Goal: Complete application form: Complete application form

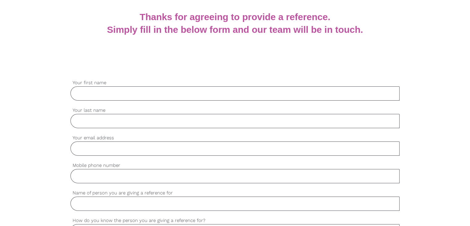
scroll to position [124, 0]
click at [112, 92] on input "Your first name" at bounding box center [234, 93] width 329 height 14
click at [188, 123] on input "Your last name" at bounding box center [234, 120] width 329 height 14
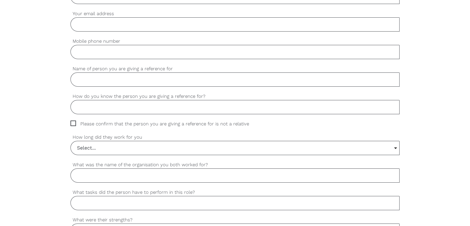
scroll to position [185, 0]
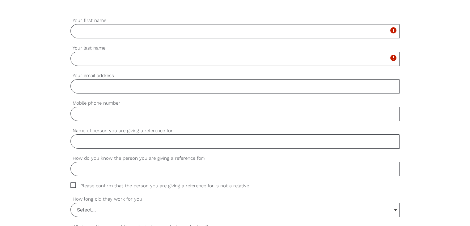
click at [112, 34] on input "Your first name" at bounding box center [234, 31] width 329 height 14
type input "[PERSON_NAME]"
click at [102, 61] on input "Your last name" at bounding box center [234, 59] width 329 height 14
type input "Nawaoo"
click at [106, 90] on input "Your email address" at bounding box center [234, 86] width 329 height 14
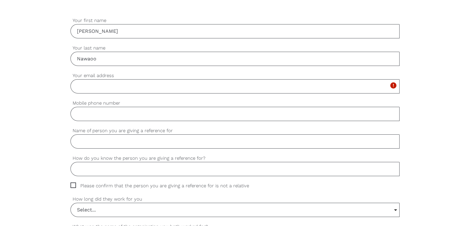
paste input "0428437363"
type input "[EMAIL_ADDRESS][DOMAIN_NAME]"
click at [107, 119] on input "Mobile phone number" at bounding box center [234, 114] width 329 height 14
paste input "0428437363"
type input "0428437363"
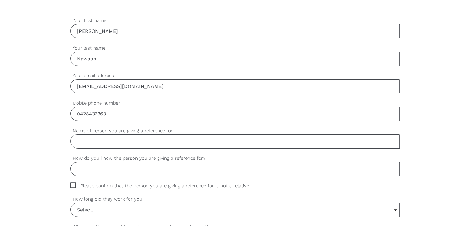
click at [105, 140] on input "Name of person you are giving a reference for" at bounding box center [234, 141] width 329 height 14
type input "[PERSON_NAME]"
click at [74, 186] on span "Please confirm that the person you are giving a reference for is not a relative" at bounding box center [165, 185] width 190 height 7
click at [74, 186] on input "Please confirm that the person you are giving a reference for is not a relative" at bounding box center [72, 184] width 4 height 4
checkbox input "true"
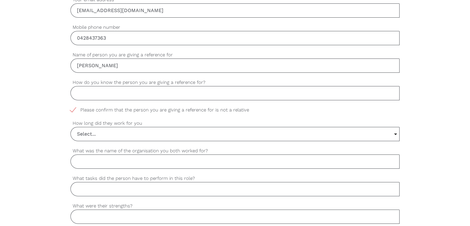
scroll to position [278, 0]
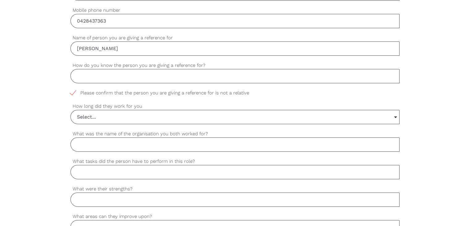
click at [105, 120] on input "Select..." at bounding box center [235, 117] width 329 height 14
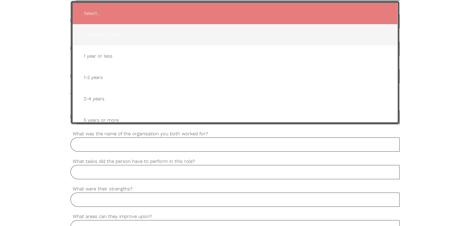
click at [112, 33] on span "6 months or less" at bounding box center [235, 34] width 312 height 15
type input "6 months or less"
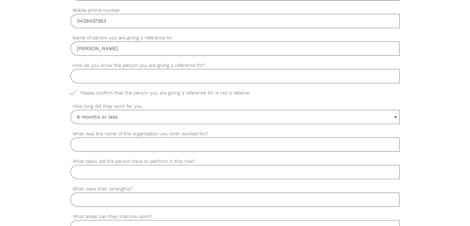
click at [90, 143] on input "What was the name of the organisation you both worked for?" at bounding box center [234, 144] width 329 height 14
type input "R"
type input "Private"
drag, startPoint x: 435, startPoint y: 67, endPoint x: 431, endPoint y: 87, distance: 19.8
click at [435, 67] on div "settings [PERSON_NAME] Your first name settings Nawaoo Your last name settings …" at bounding box center [235, 202] width 470 height 580
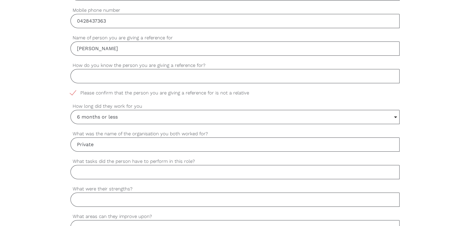
click at [116, 77] on input "How do you know the person you are giving a reference for?" at bounding box center [234, 76] width 329 height 14
type input "He"
click at [131, 173] on input "What tasks did the person have to perform in this role?" at bounding box center [234, 172] width 329 height 14
click at [100, 172] on input "What tasks did the person have to perform in this role?" at bounding box center [234, 172] width 329 height 14
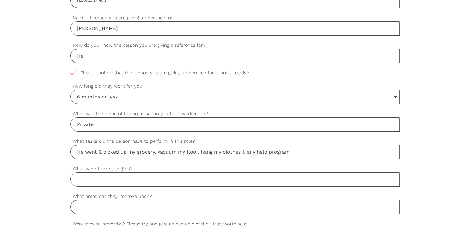
scroll to position [309, 0]
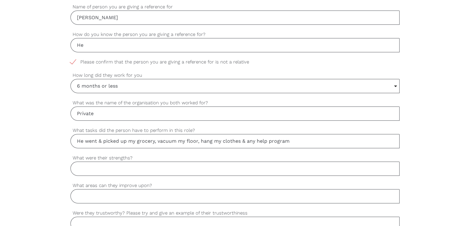
type input "He went & picked up my grocery, vacuum my floor, hang my clothes & any help pro…"
click at [100, 194] on input "What areas can they improve upon?" at bounding box center [234, 196] width 329 height 14
type input "Not really, he can always do all the chores that I ask him to do"
click at [137, 168] on input "What were their strengths?" at bounding box center [234, 168] width 329 height 14
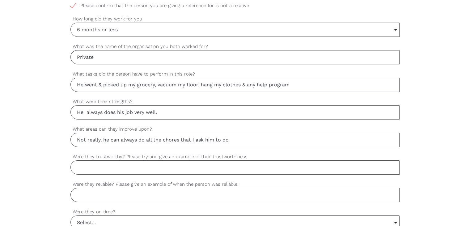
scroll to position [402, 0]
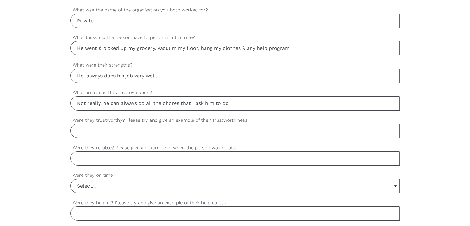
type input "He always does his job very well."
click at [125, 133] on input "Were they trustworthy? Please try and give an example of their trustworthiness" at bounding box center [234, 131] width 329 height 14
type input "Yes, ask him to buy in a grocery & don't have an issues with money."
click at [97, 155] on input "Were they reliable? Please give an example of when the person was reliable." at bounding box center [234, 158] width 329 height 14
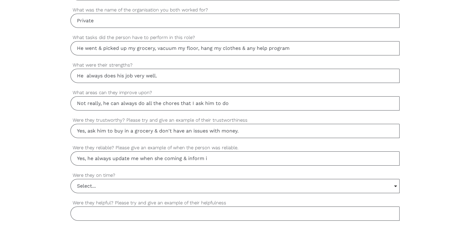
type input "Yes, he always update me when she coming & inform i"
click at [241, 49] on input "He went & picked up my grocery, vacuum my floor, hang my clothes & any help pro…" at bounding box center [234, 48] width 329 height 14
type input "He went & picked up my grocery, vacuum my floor, hang my clothes, wash my car, …"
drag, startPoint x: 184, startPoint y: 157, endPoint x: 155, endPoint y: 154, distance: 29.5
click at [155, 154] on input "Yes, he always update me when she coming & inform i" at bounding box center [234, 158] width 329 height 14
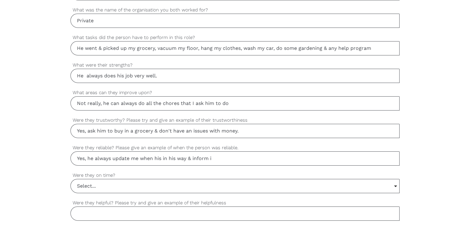
click at [226, 158] on input "Yes, he always update me when his in his way & inform i" at bounding box center [234, 158] width 329 height 14
drag, startPoint x: 166, startPoint y: 156, endPoint x: 175, endPoint y: 155, distance: 9.2
click at [166, 156] on input "Yes, he always update me when his in his way or if his gonna be late." at bounding box center [234, 158] width 329 height 14
type input "Yes, he always update me when his on his way or if his gonna be late."
click at [103, 184] on input "Select..." at bounding box center [235, 186] width 329 height 14
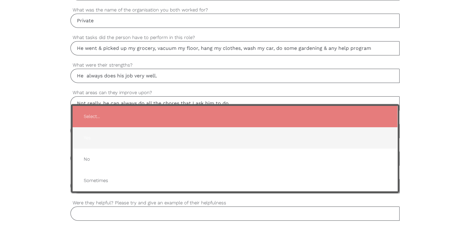
click at [98, 135] on span "Yes" at bounding box center [235, 137] width 312 height 15
type input "Yes"
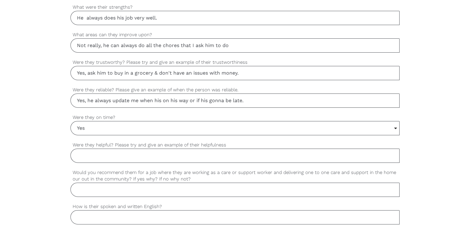
scroll to position [464, 0]
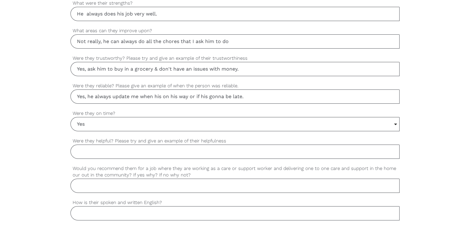
click at [121, 152] on input "Were they helpful? Please try and give an example of their helpfulness" at bounding box center [234, 151] width 329 height 14
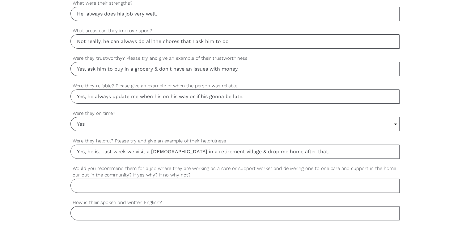
type input "Yes, he is. Last week we visit a [DEMOGRAPHIC_DATA] in a retirement village & d…"
click at [128, 183] on input "Would you recommend them for a job where they are working as a care or support …" at bounding box center [234, 185] width 329 height 14
click at [101, 186] on input "Would you recommend them for a job where they are working as a care or support …" at bounding box center [234, 185] width 329 height 14
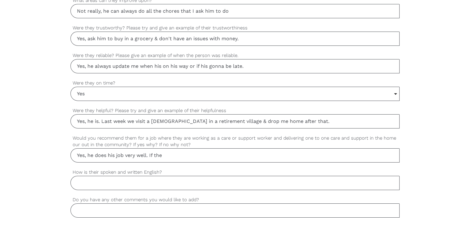
scroll to position [494, 0]
type input "Yes, he does his job very well & can easily do some other task immediately."
click at [297, 117] on input "Yes, he is. Last week we visit a [DEMOGRAPHIC_DATA] in a retirement village & d…" at bounding box center [234, 120] width 329 height 14
click at [342, 119] on input "Yes, he is. Last week we visit a [DEMOGRAPHIC_DATA] in a retirement village & d…" at bounding box center [234, 120] width 329 height 14
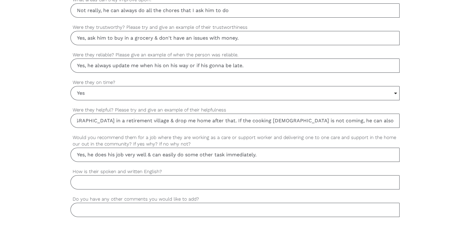
scroll to position [525, 0]
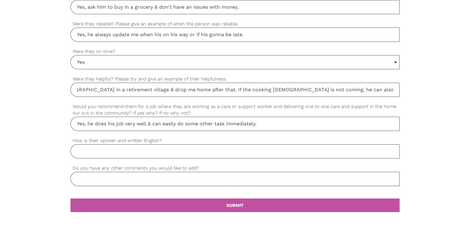
type input "Yes, he is. Last week we visit a [DEMOGRAPHIC_DATA] in a retirement village & d…"
click at [139, 152] on input "How is their spoken and written English?" at bounding box center [234, 151] width 329 height 14
type input "Good"
click at [113, 176] on input "Do you have any other comments you would like to add?" at bounding box center [234, 179] width 329 height 14
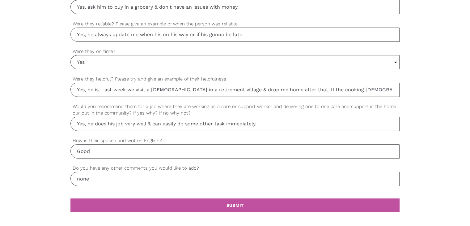
type input "none"
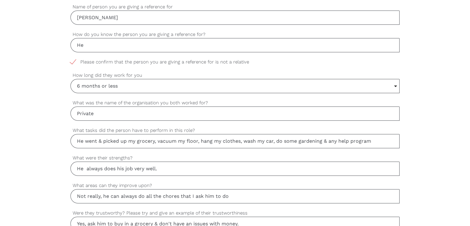
scroll to position [278, 0]
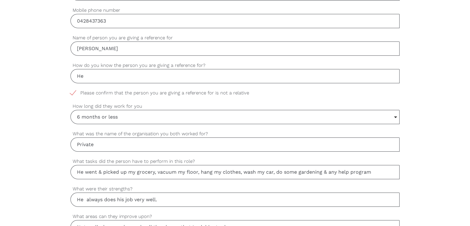
click at [95, 74] on input "He" at bounding box center [234, 76] width 329 height 14
type input "He works for me"
click at [15, 110] on div "settings [PERSON_NAME] Your first name settings Nawaoo Your last name settings …" at bounding box center [235, 202] width 470 height 580
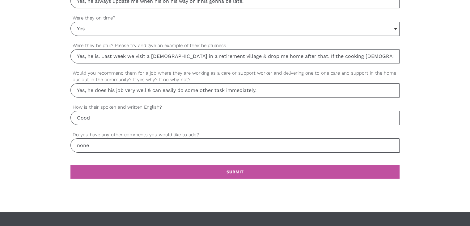
scroll to position [587, 0]
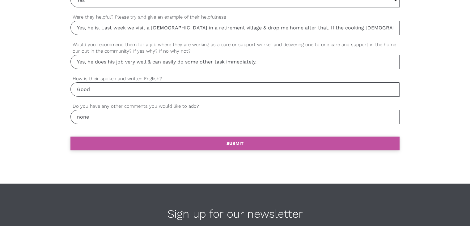
click at [185, 139] on link "settings SUBMIT" at bounding box center [234, 143] width 329 height 14
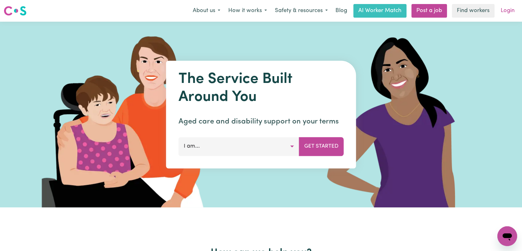
click at [509, 10] on link "Login" at bounding box center [507, 11] width 21 height 14
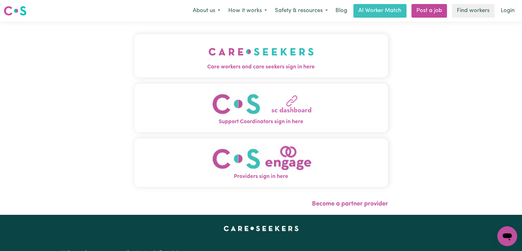
click at [337, 66] on span "Care workers and care seekers sign in here" at bounding box center [261, 67] width 254 height 8
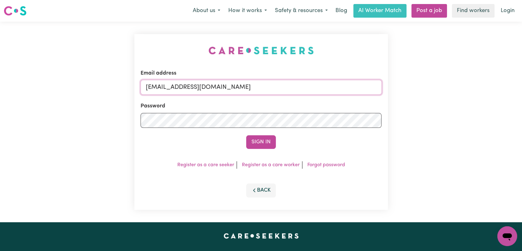
click at [300, 89] on input "onboardingcs@careseekers.com.au" at bounding box center [261, 87] width 241 height 15
drag, startPoint x: 178, startPoint y: 88, endPoint x: 264, endPoint y: 103, distance: 86.9
click at [264, 103] on form "Email address Superuser~jakedworkin@hotmail.com Password Sign In" at bounding box center [261, 108] width 241 height 79
type input "Superuser~michaelmari2002@gmail.com"
click at [255, 139] on button "Sign In" at bounding box center [261, 142] width 30 height 14
